Goal: Use online tool/utility: Utilize a website feature to perform a specific function

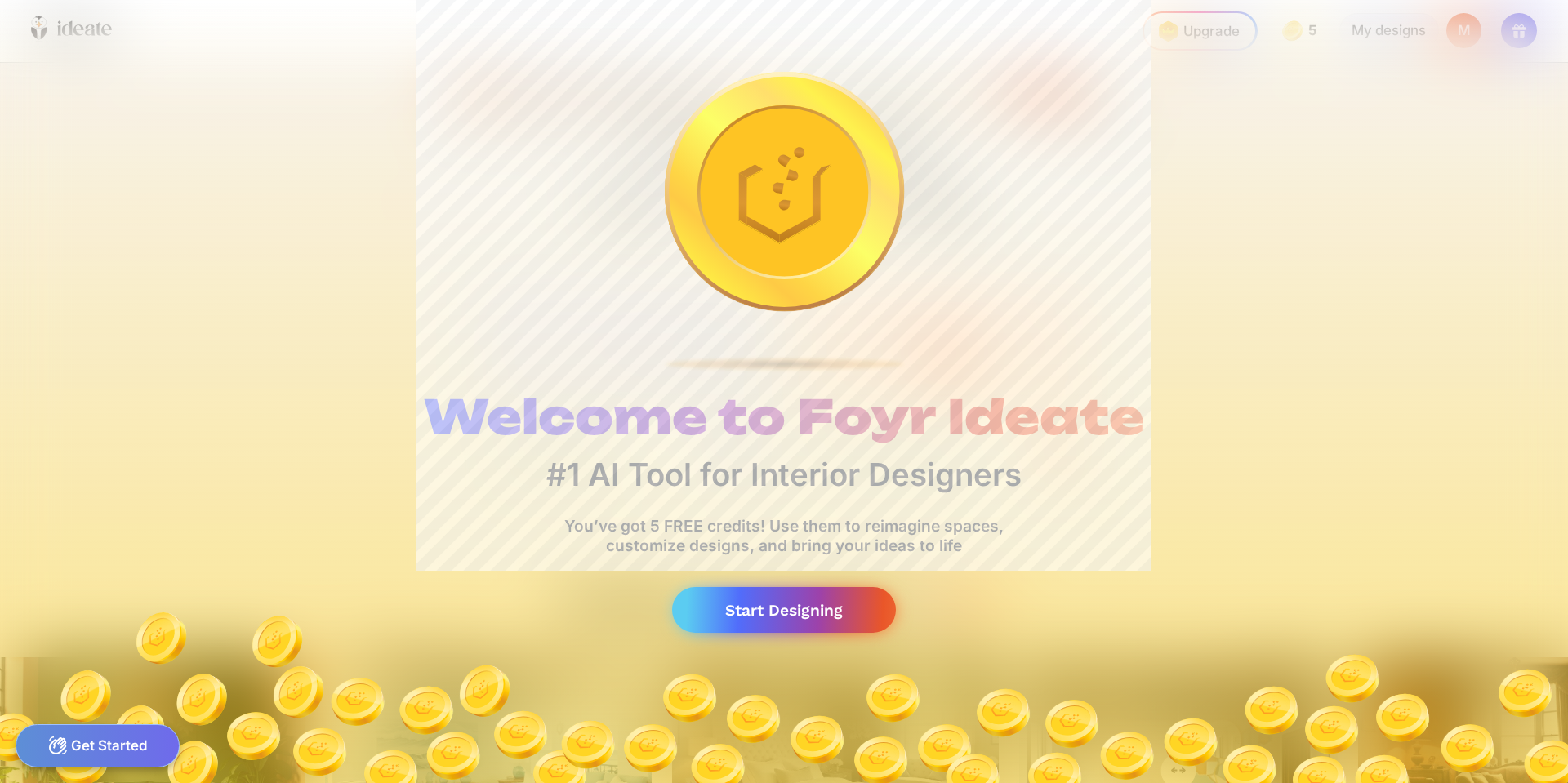
click at [775, 617] on div "Start Designing" at bounding box center [784, 610] width 224 height 46
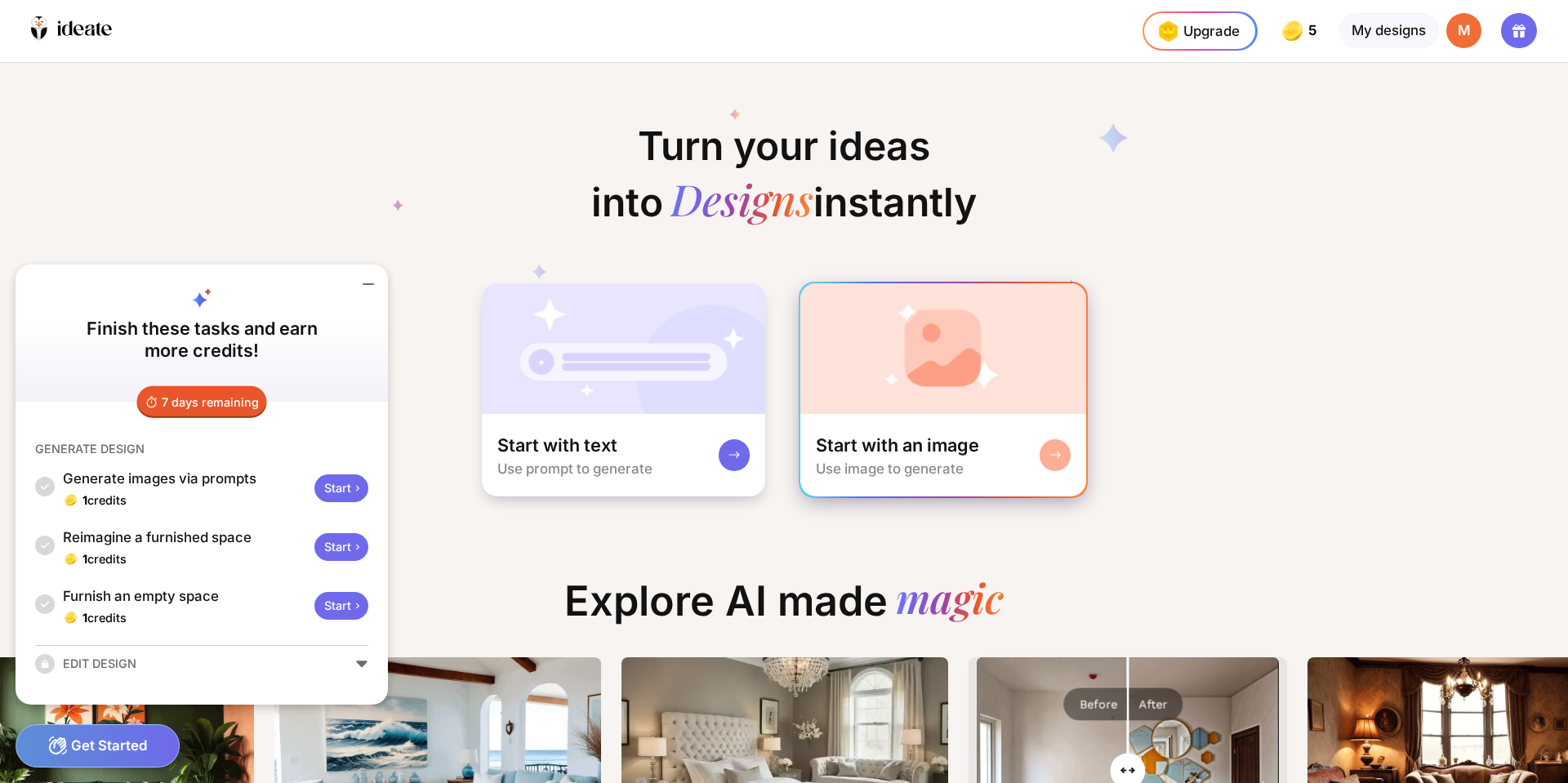
click at [991, 424] on div "Start with an image Use image to generate" at bounding box center [943, 456] width 287 height 83
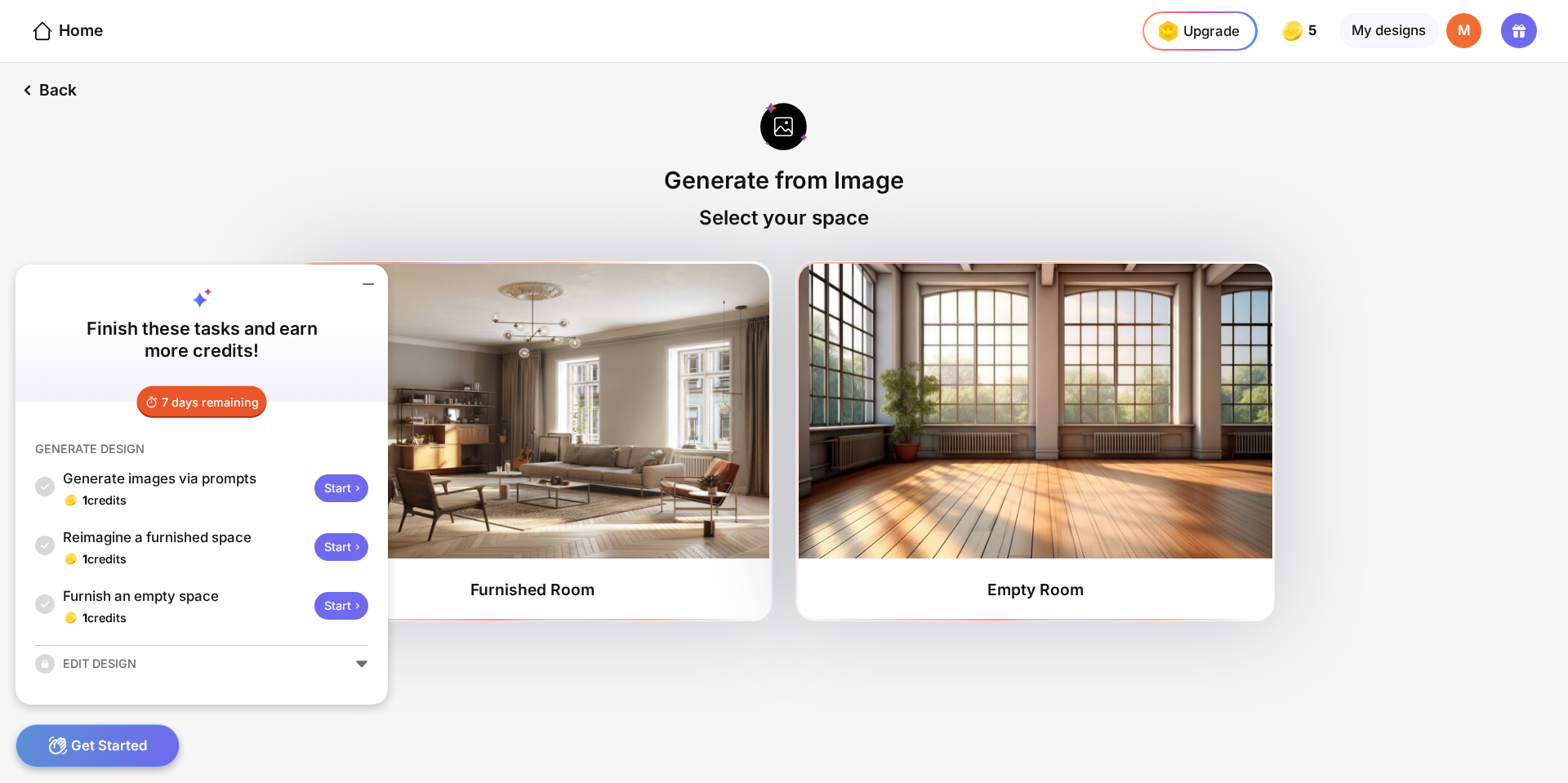
click at [362, 284] on icon at bounding box center [368, 284] width 20 height 20
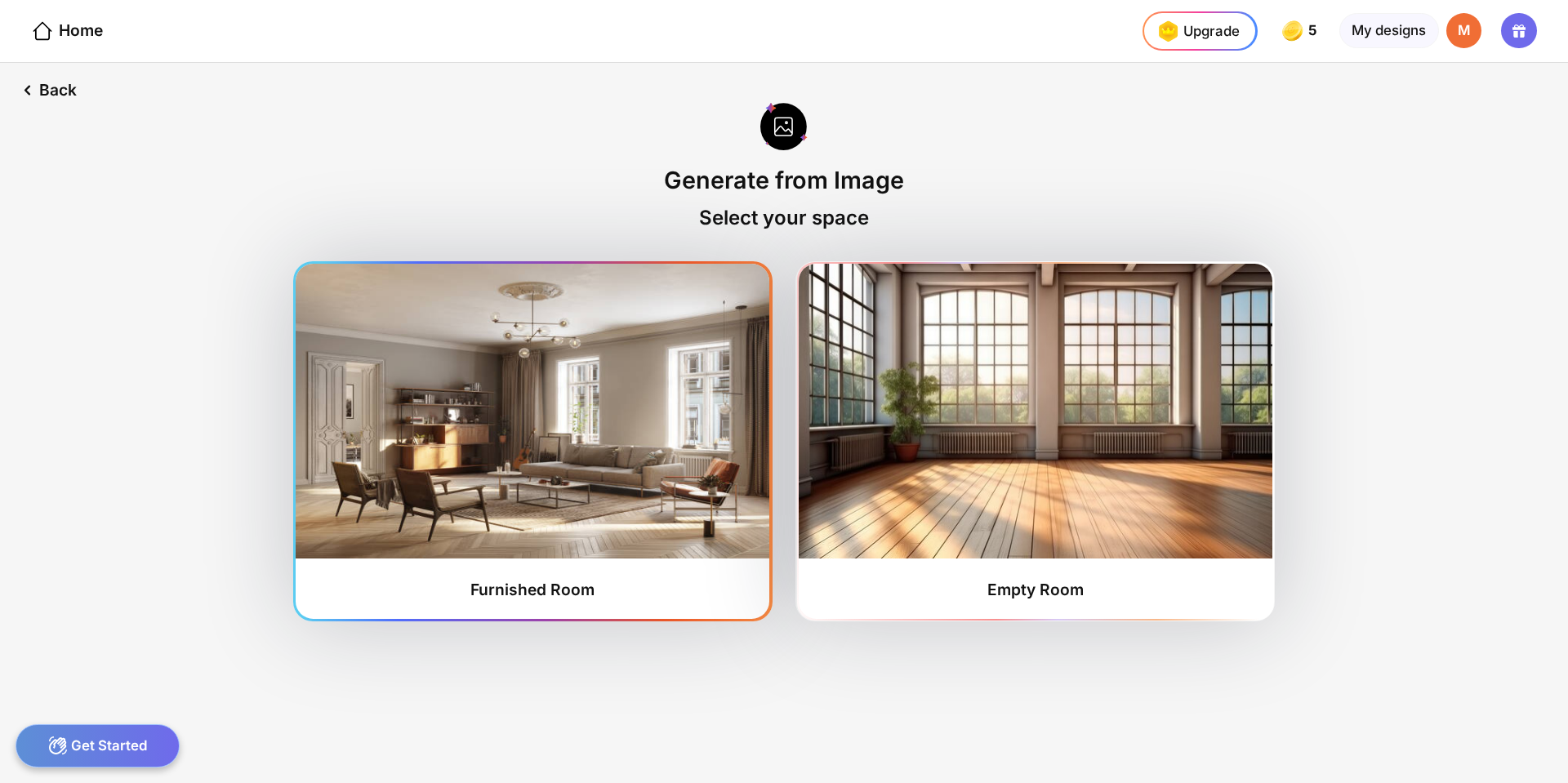
click at [579, 469] on img at bounding box center [532, 411] width 474 height 295
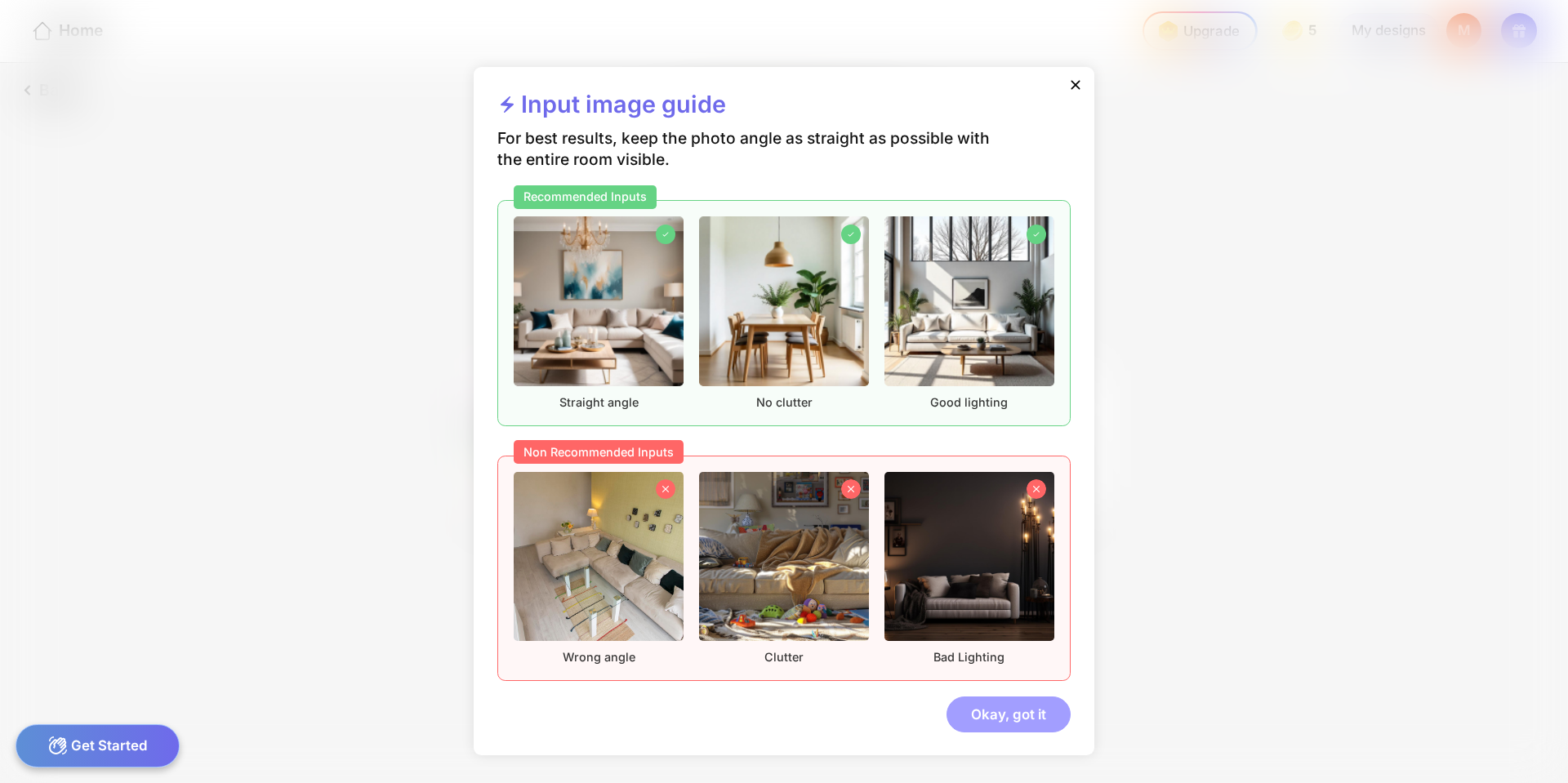
click at [1004, 726] on div "Okay, got it" at bounding box center [1008, 714] width 124 height 35
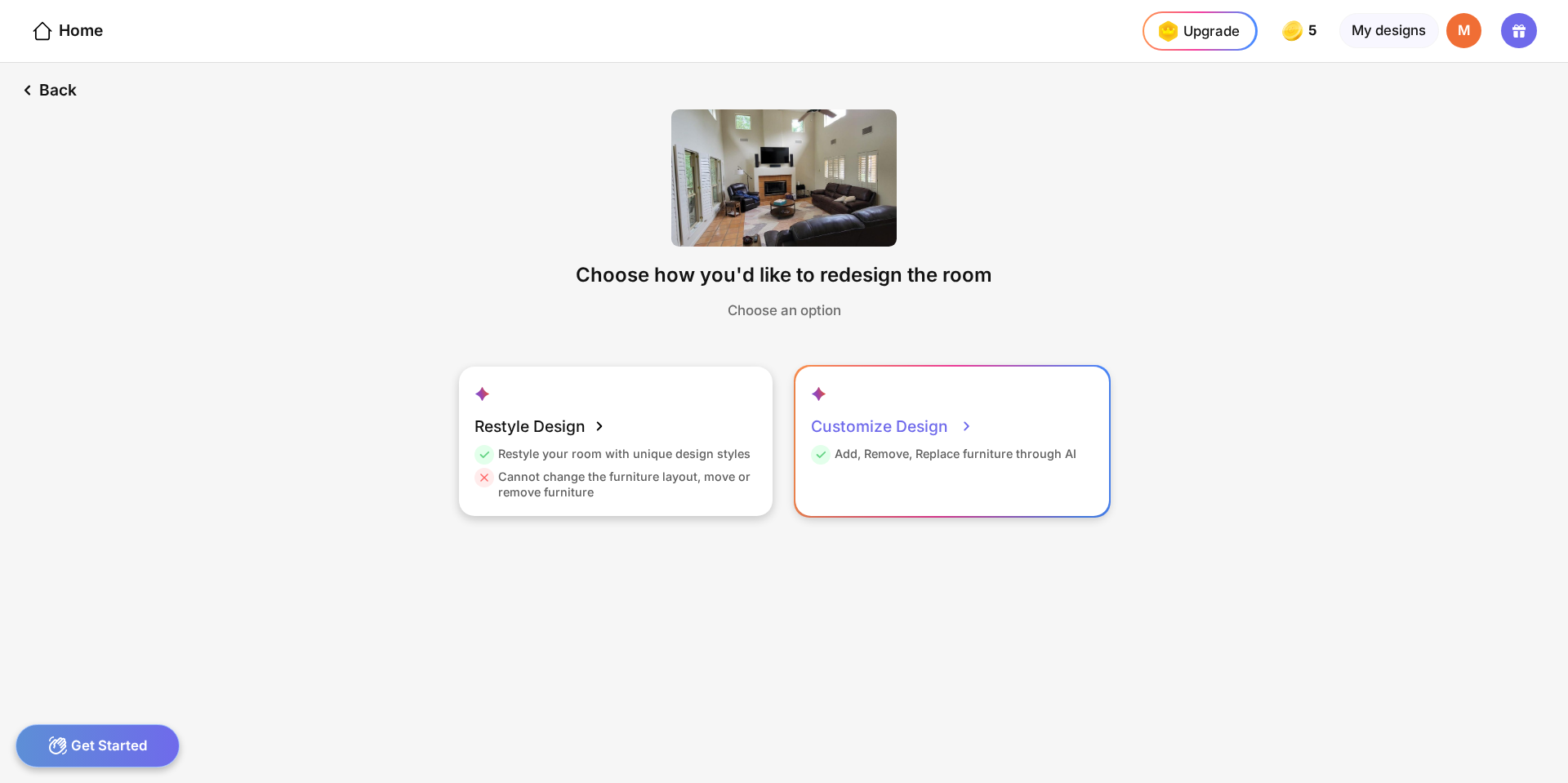
click at [914, 444] on div "Customize Design" at bounding box center [892, 426] width 163 height 39
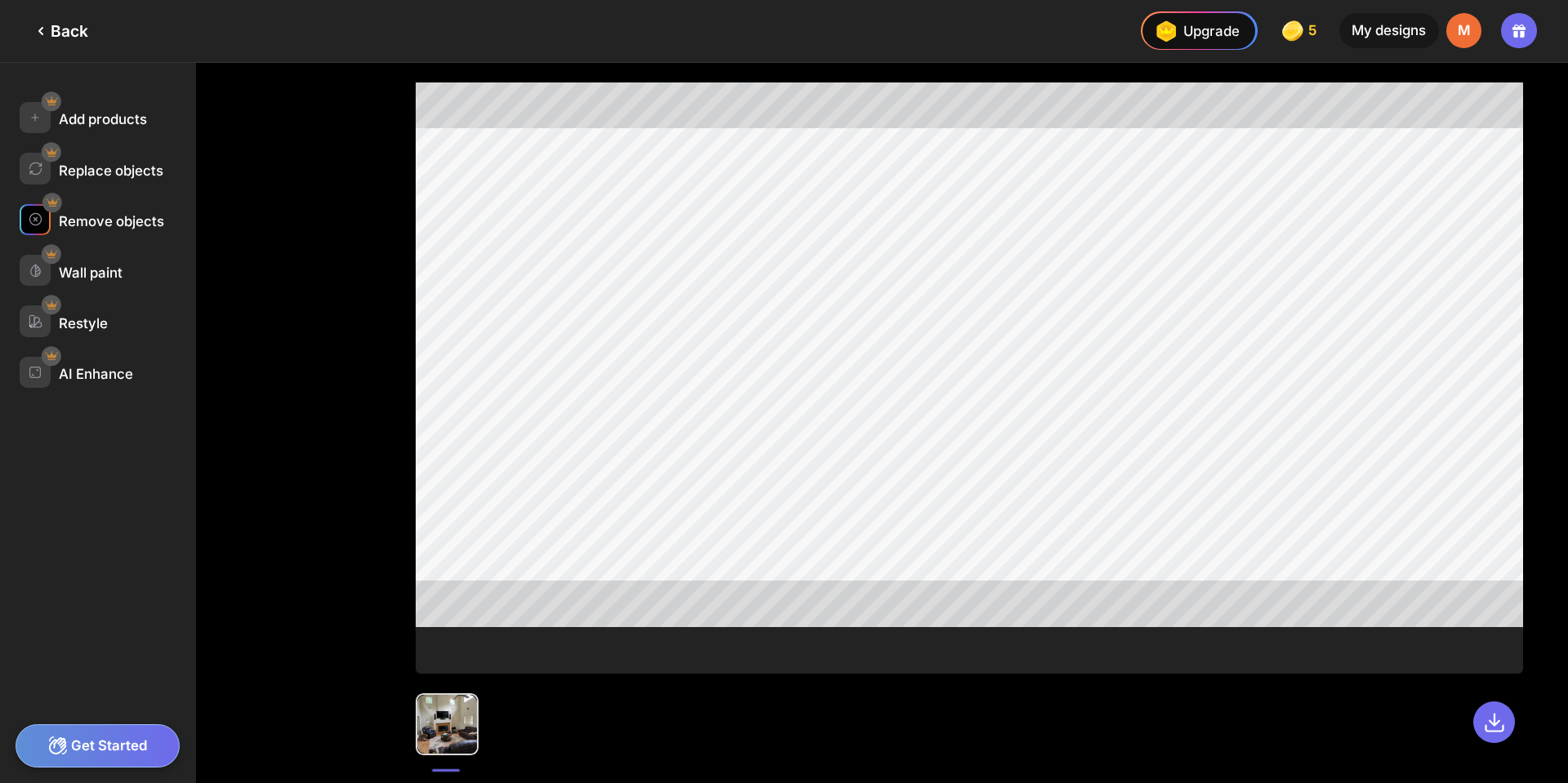
click at [122, 224] on div "Remove objects" at bounding box center [111, 220] width 105 height 16
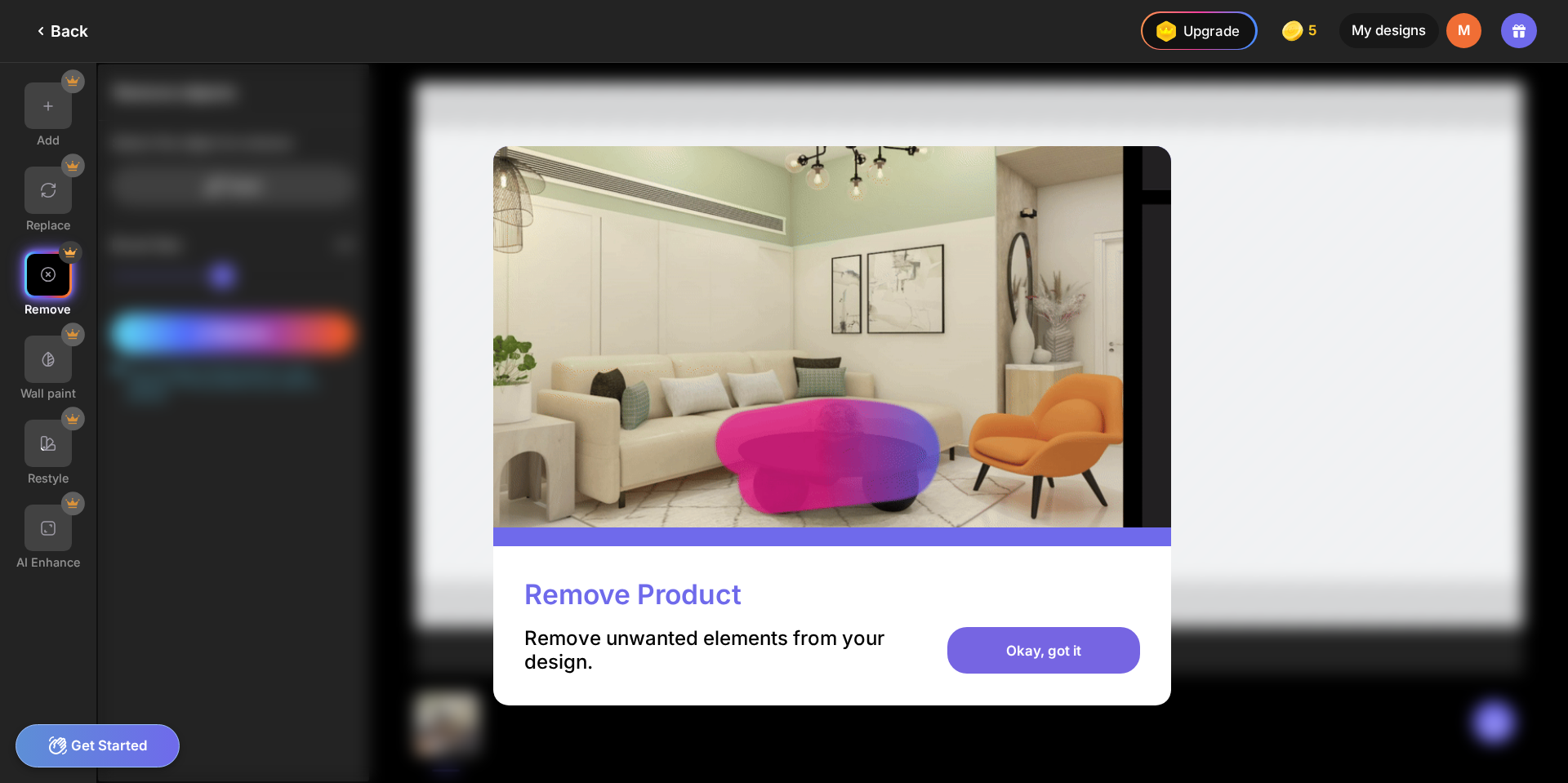
click at [1052, 653] on div "Okay, got it" at bounding box center [1043, 651] width 192 height 47
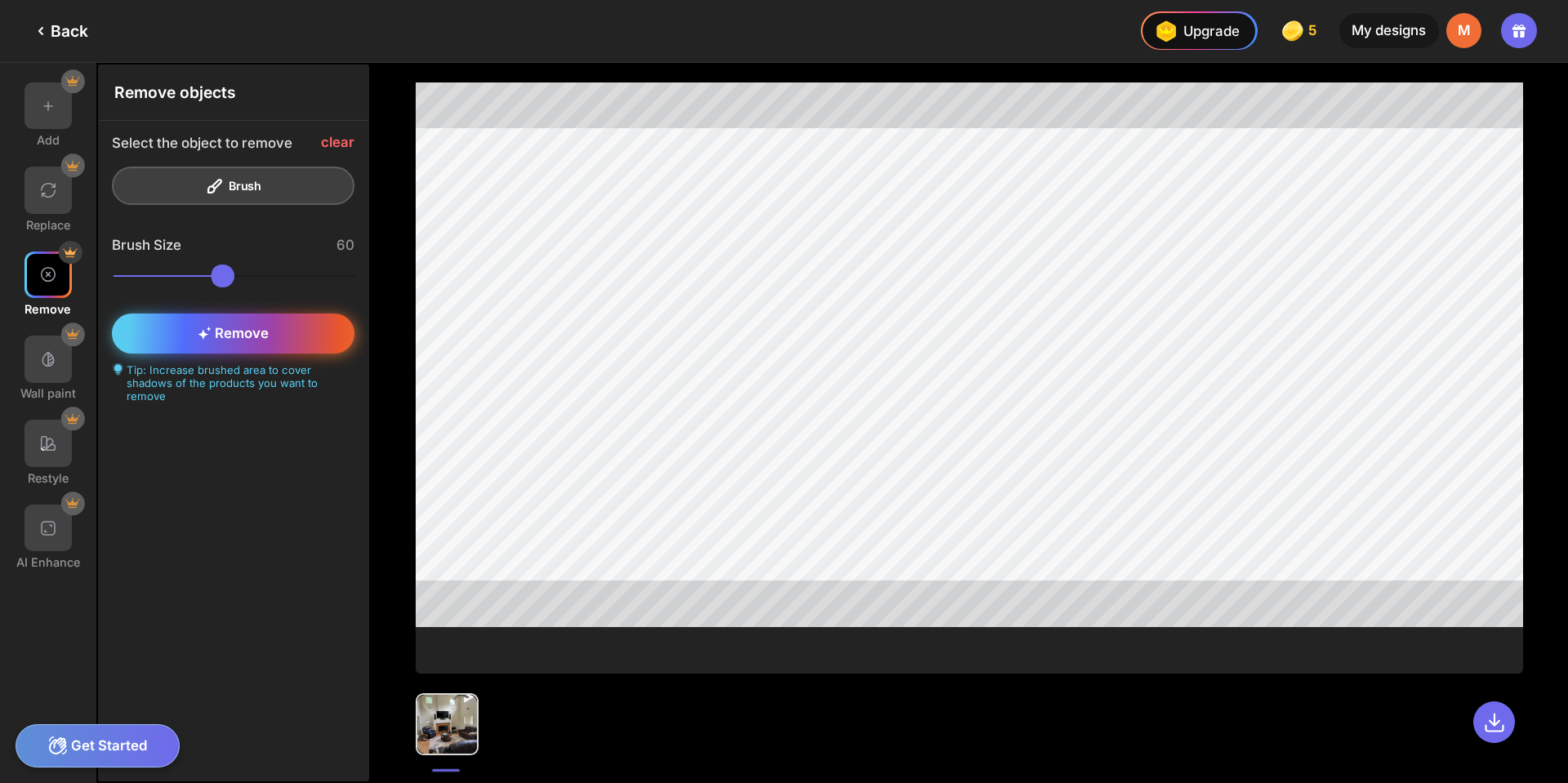
click at [194, 338] on div "Remove" at bounding box center [233, 334] width 242 height 40
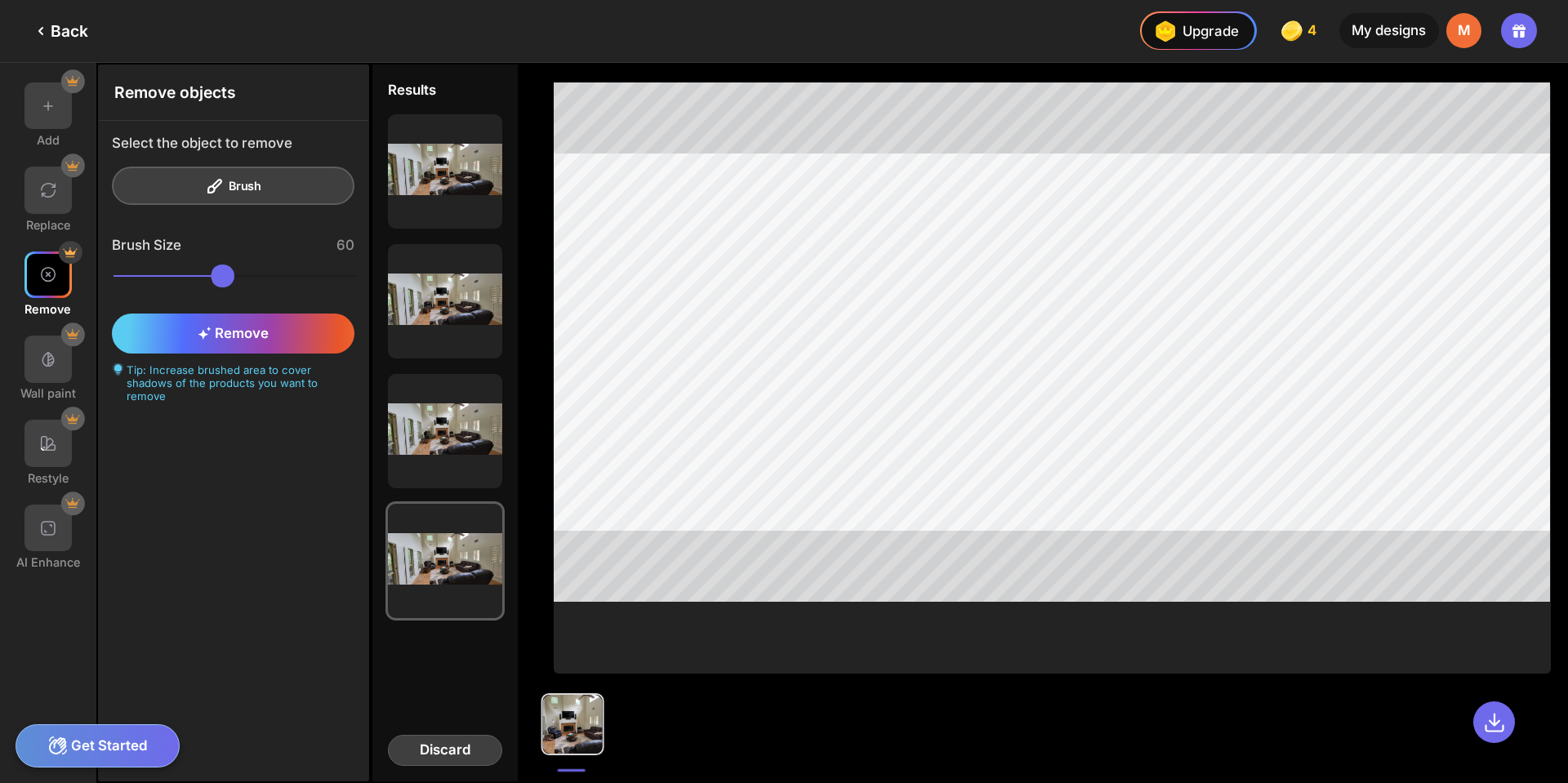
click at [441, 747] on div "Discard" at bounding box center [444, 750] width 114 height 31
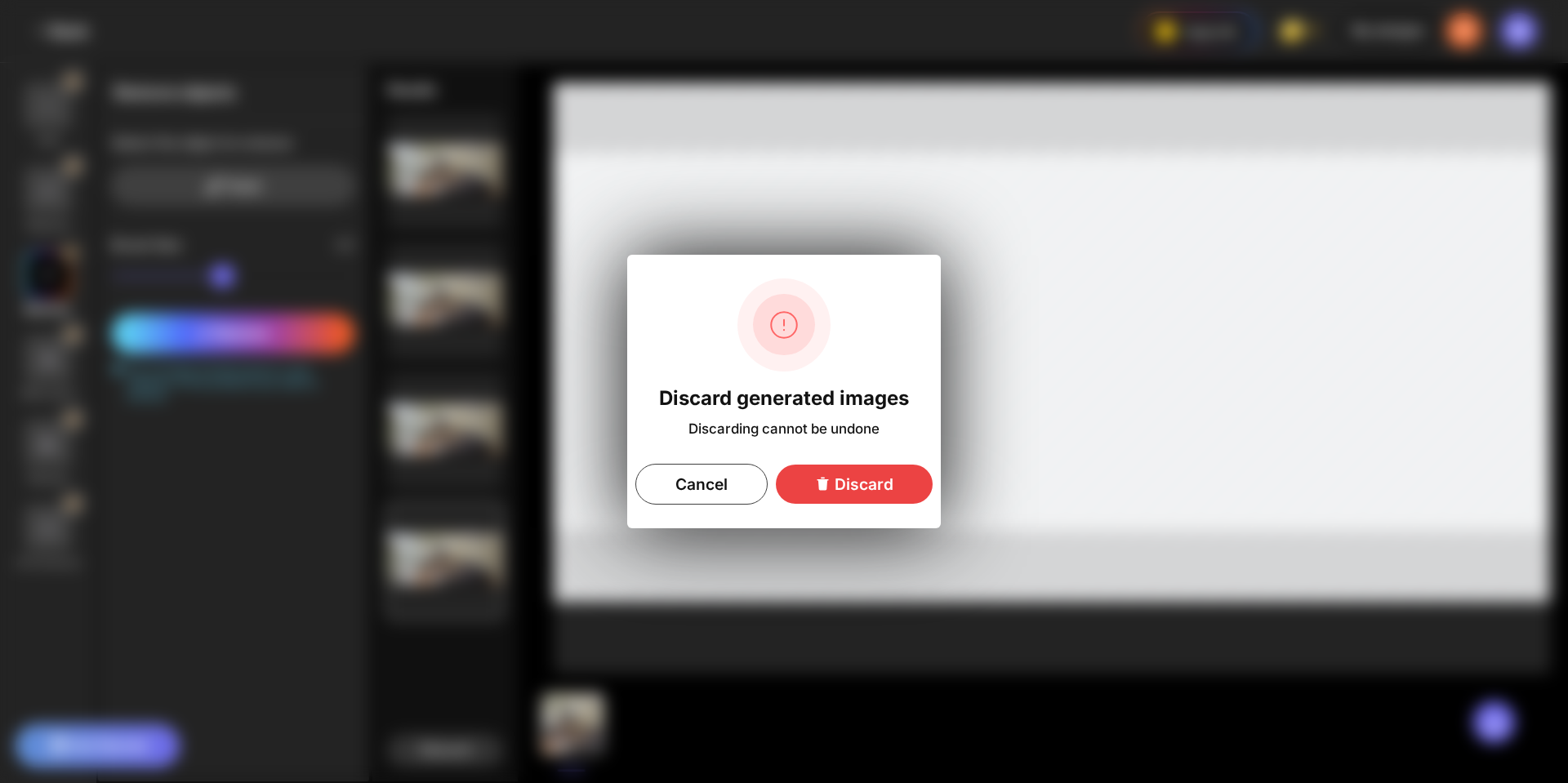
click at [814, 479] on div "Discard" at bounding box center [854, 483] width 157 height 39
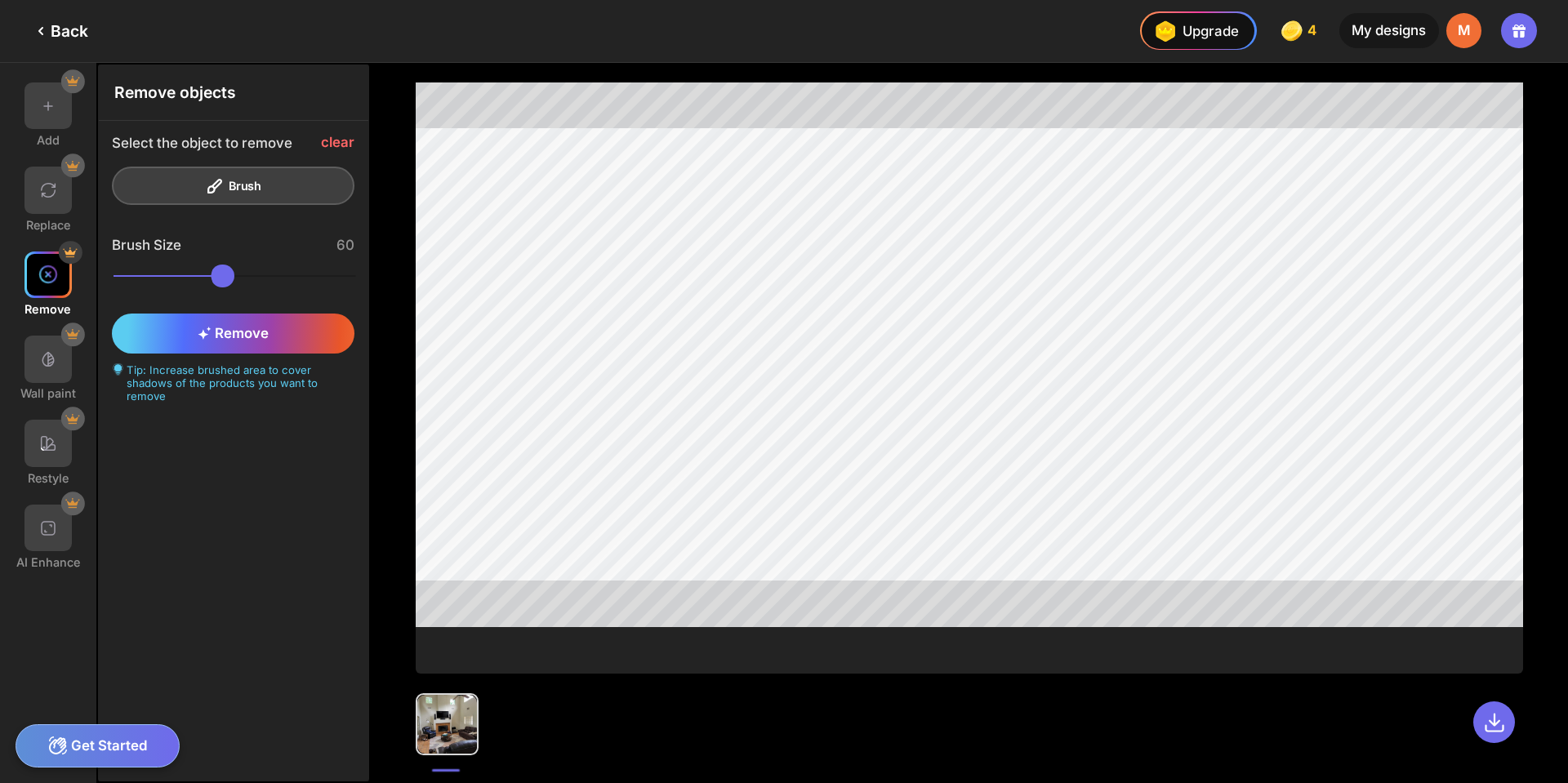
click at [46, 272] on img at bounding box center [48, 274] width 20 height 20
click at [44, 363] on img at bounding box center [48, 359] width 20 height 20
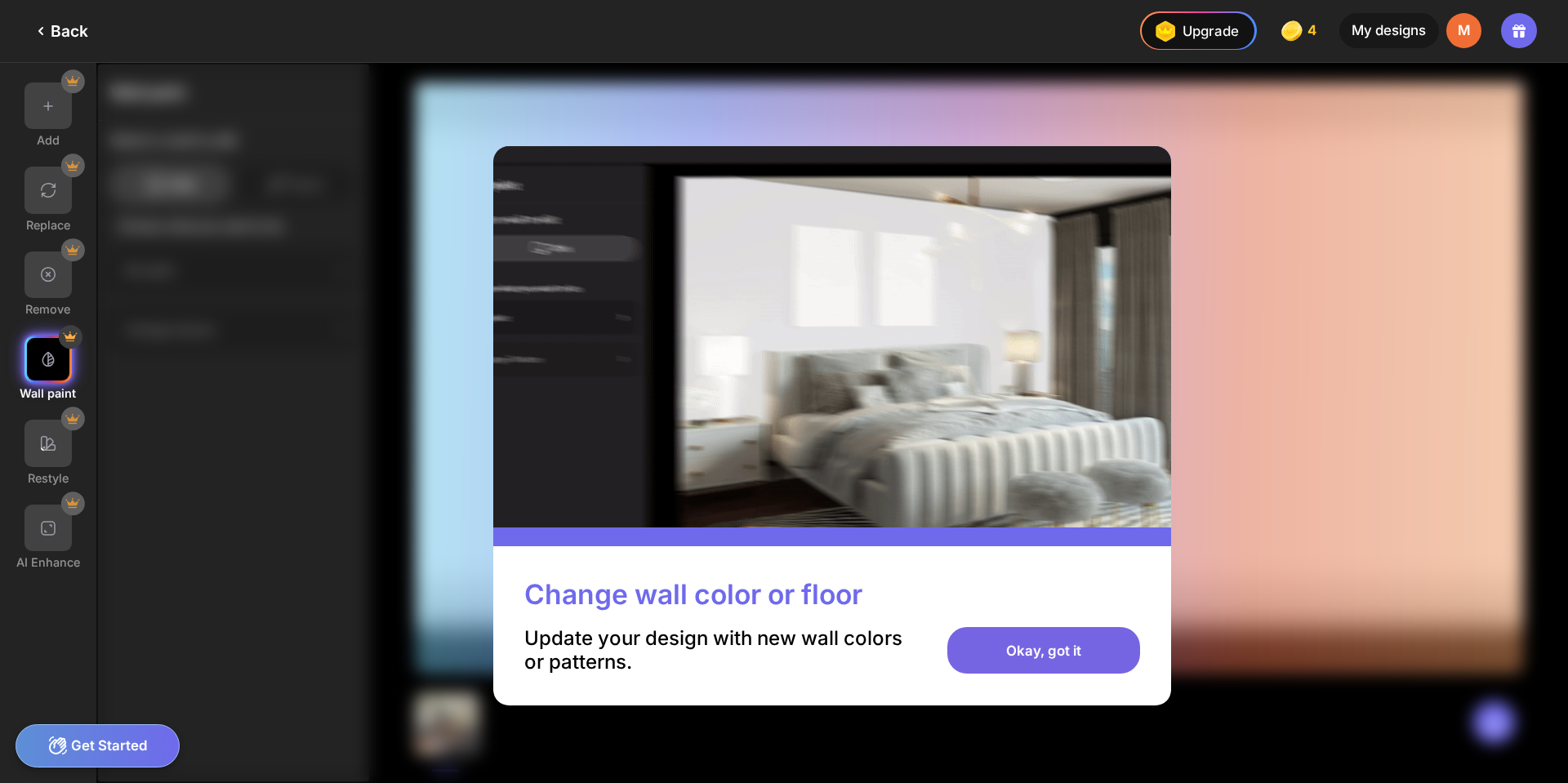
click at [1033, 642] on div "Okay, got it" at bounding box center [1043, 651] width 192 height 47
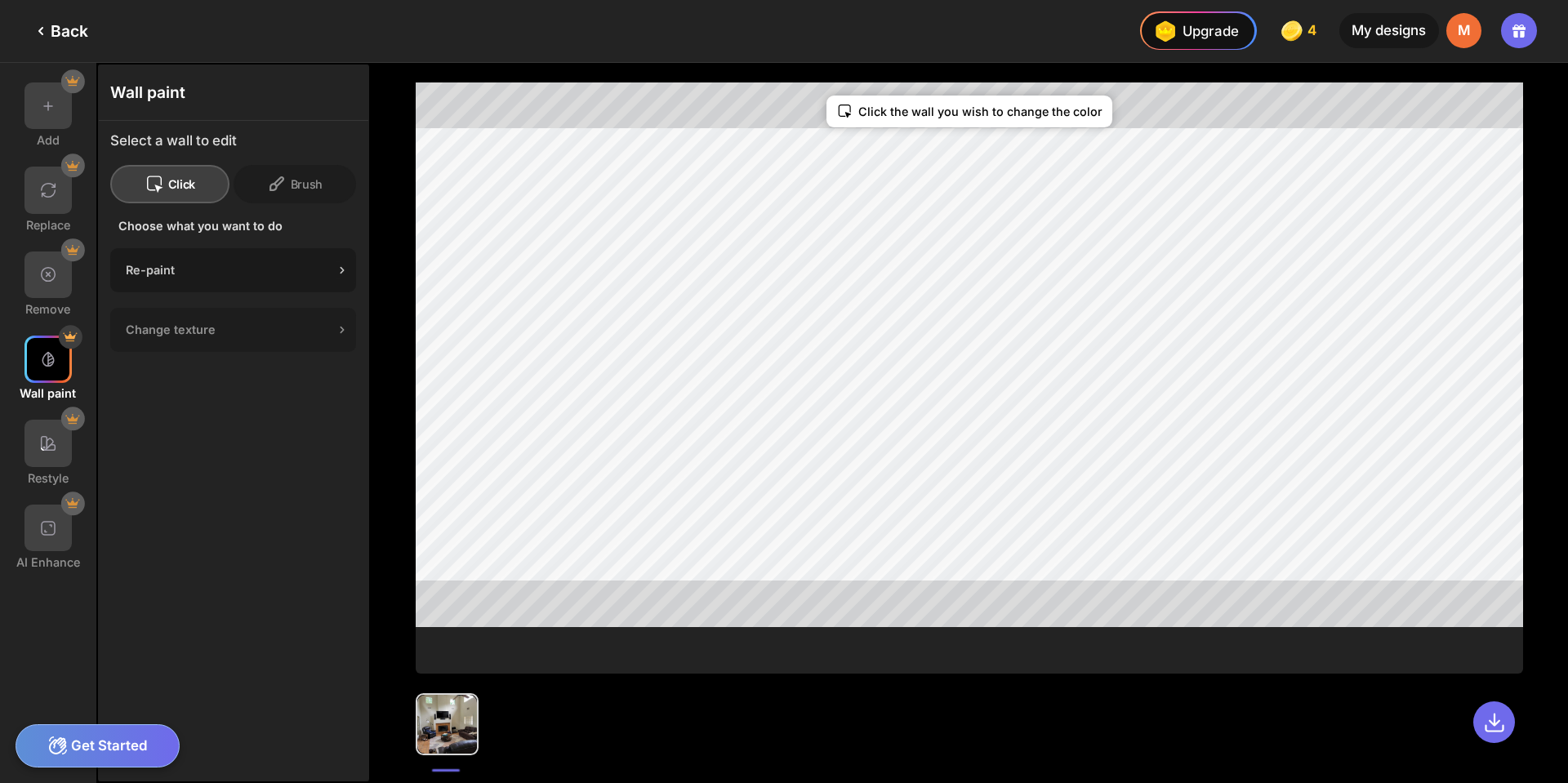
click at [183, 271] on div "Re-paint" at bounding box center [230, 270] width 208 height 14
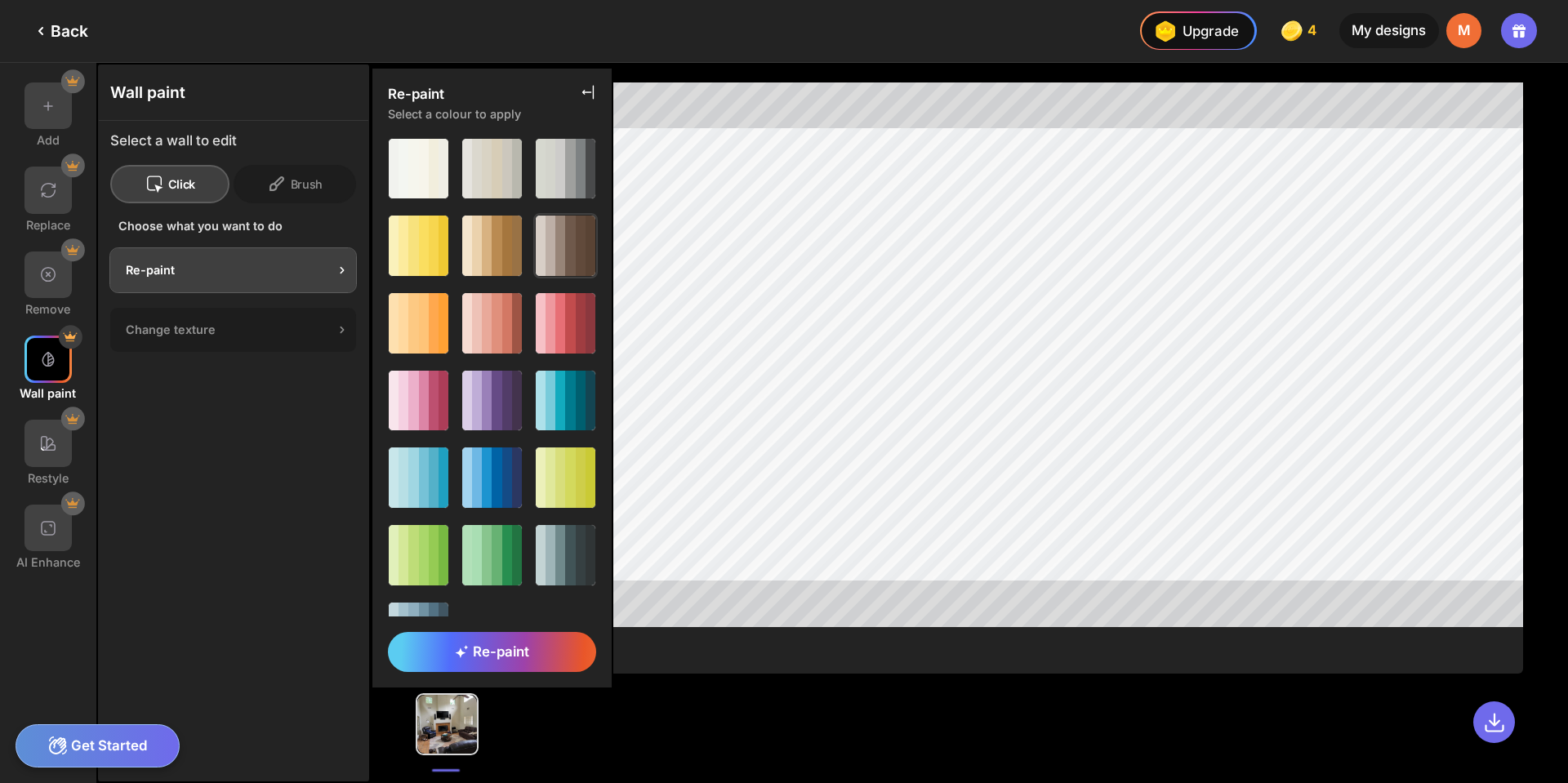
click at [566, 239] on div at bounding box center [570, 245] width 9 height 60
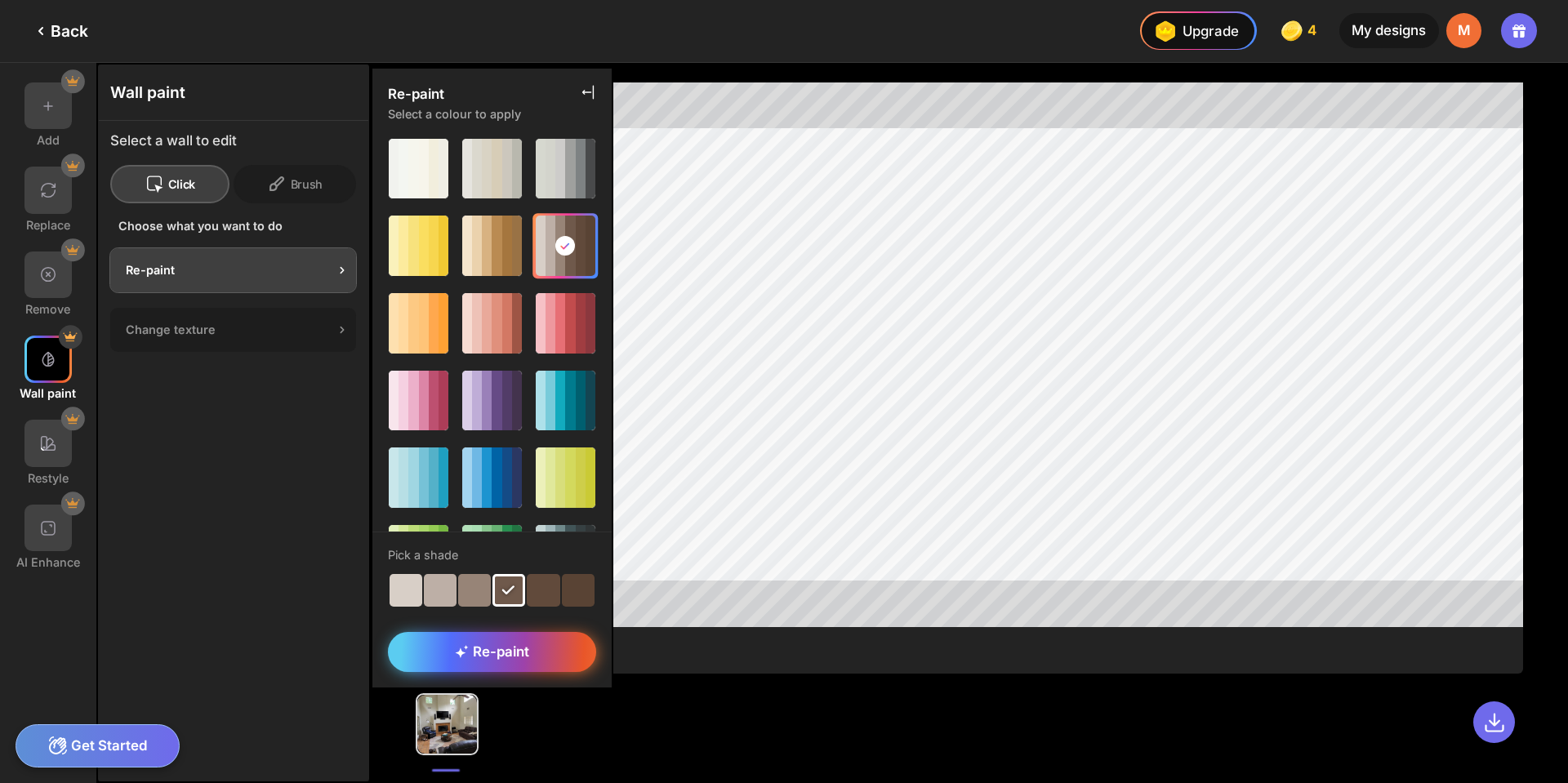
click at [546, 640] on div "Re-paint" at bounding box center [492, 652] width 208 height 40
click at [44, 26] on icon at bounding box center [41, 30] width 20 height 20
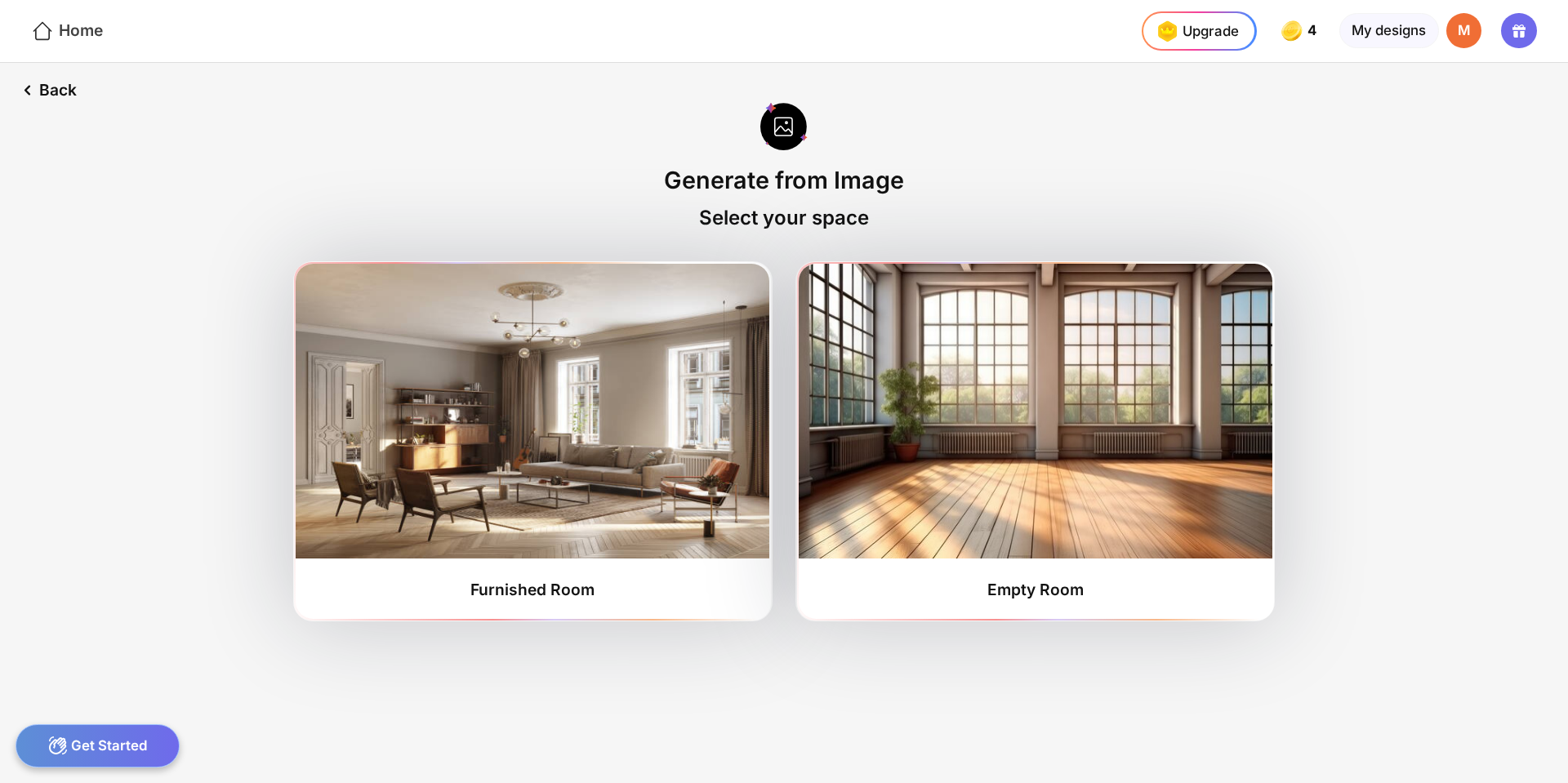
click at [43, 26] on icon at bounding box center [43, 31] width 24 height 24
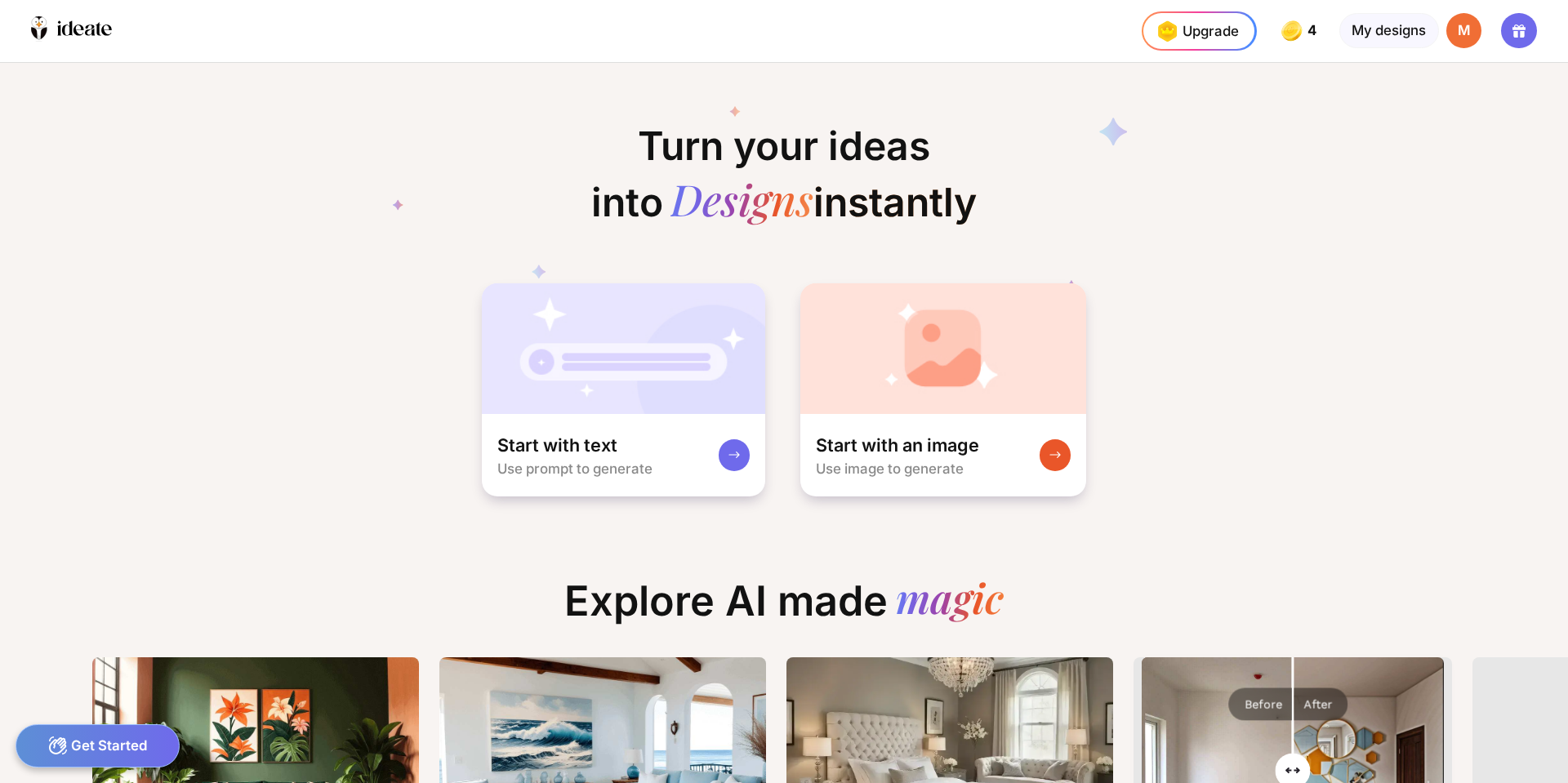
scroll to position [0, 16]
